Goal: Task Accomplishment & Management: Manage account settings

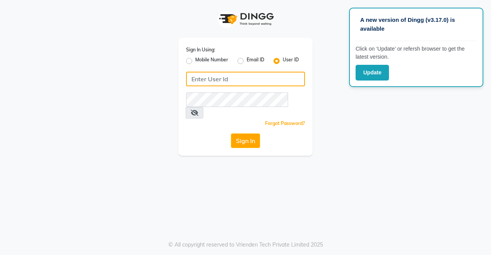
click at [273, 80] on input "Username" at bounding box center [245, 79] width 119 height 15
type input "hs"
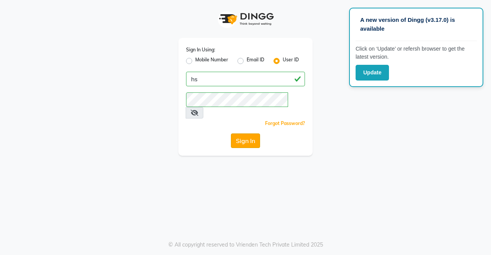
click at [246, 133] on button "Sign In" at bounding box center [245, 140] width 29 height 15
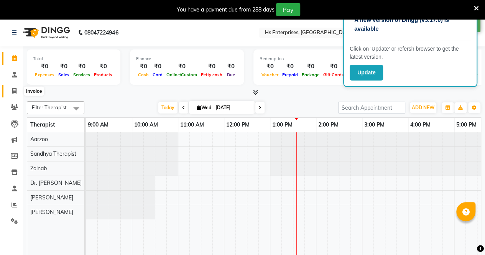
click at [14, 89] on icon at bounding box center [14, 91] width 4 height 6
select select "7227"
select select "service"
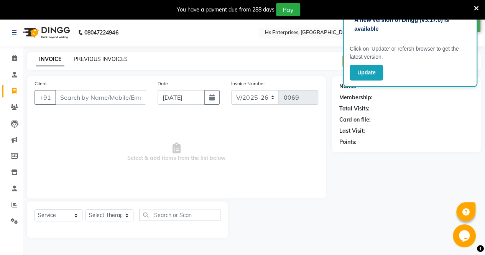
click at [119, 61] on link "PREVIOUS INVOICES" at bounding box center [101, 59] width 54 height 7
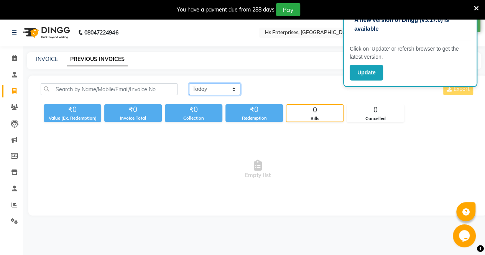
click at [228, 89] on select "Today Yesterday Custom Range" at bounding box center [214, 89] width 51 height 12
select select "range"
click at [189, 83] on select "Today Yesterday Custom Range" at bounding box center [214, 89] width 51 height 12
click at [284, 92] on input "03-09-2025" at bounding box center [277, 89] width 54 height 11
select select "9"
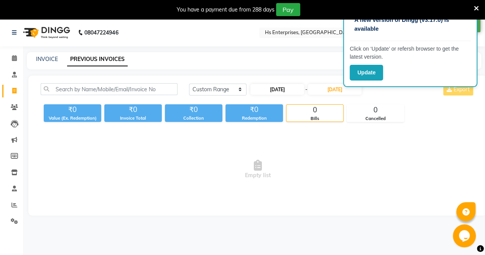
select select "2025"
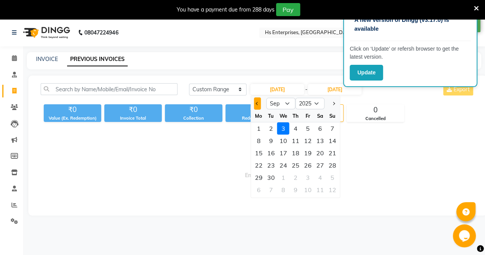
click at [254, 100] on button "Previous month" at bounding box center [257, 103] width 7 height 12
select select "8"
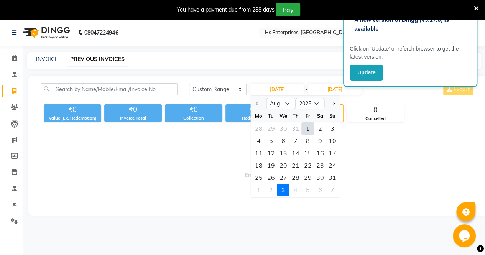
click at [310, 127] on div "1" at bounding box center [308, 128] width 12 height 12
type input "01-08-2025"
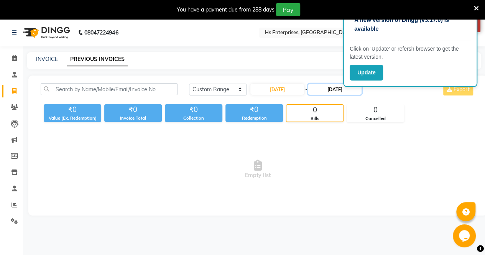
click at [320, 91] on input "03-09-2025" at bounding box center [335, 89] width 54 height 11
select select "9"
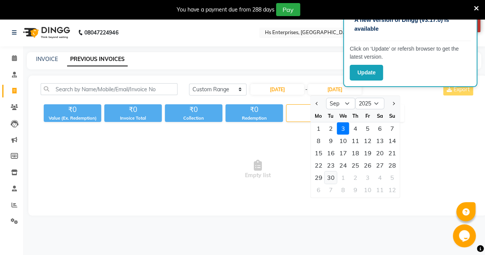
click at [331, 180] on div "30" at bounding box center [331, 177] width 12 height 12
type input "30-09-2025"
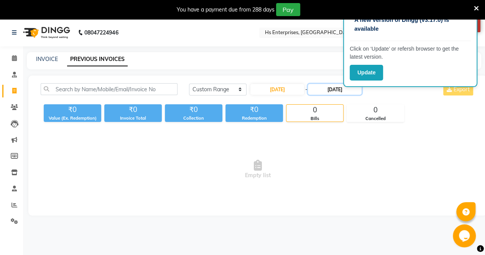
click at [320, 89] on input "30-09-2025" at bounding box center [335, 89] width 54 height 11
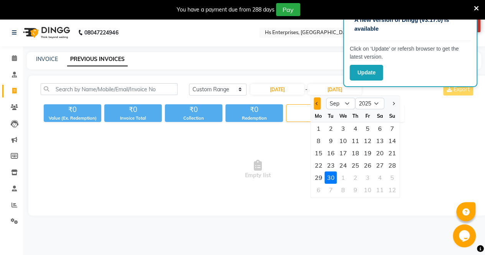
click at [317, 107] on button "Previous month" at bounding box center [317, 103] width 7 height 12
select select "8"
click at [389, 175] on div "31" at bounding box center [392, 177] width 12 height 12
type input "31-08-2025"
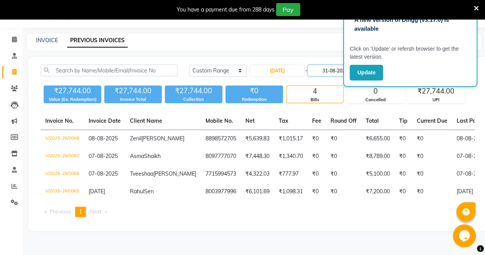
scroll to position [34, 0]
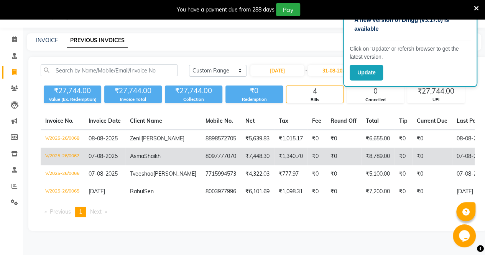
click at [70, 148] on td "V/2025-26/0067" at bounding box center [62, 157] width 43 height 18
